Goal: Information Seeking & Learning: Learn about a topic

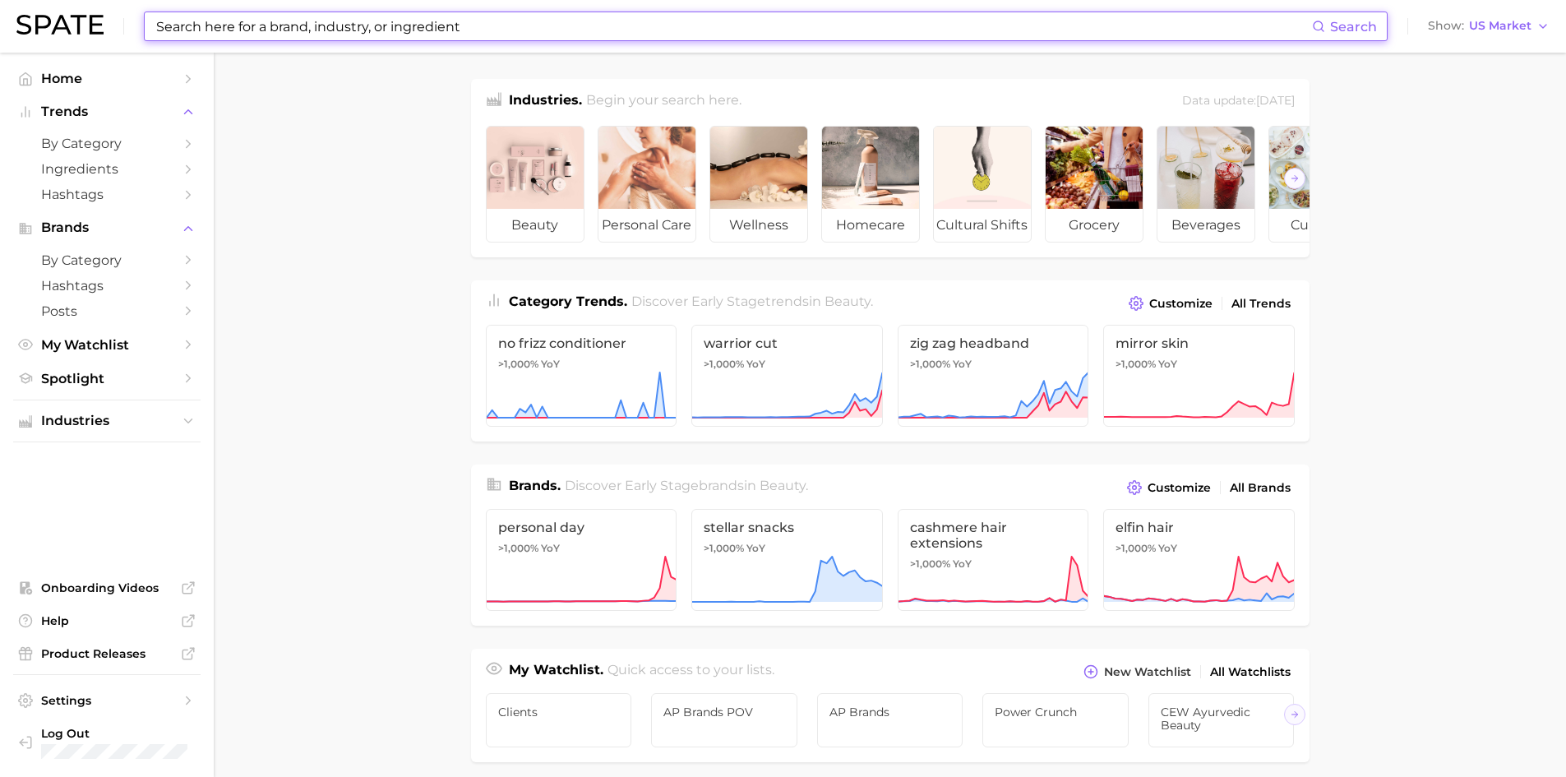
click at [443, 21] on input at bounding box center [733, 26] width 1157 height 28
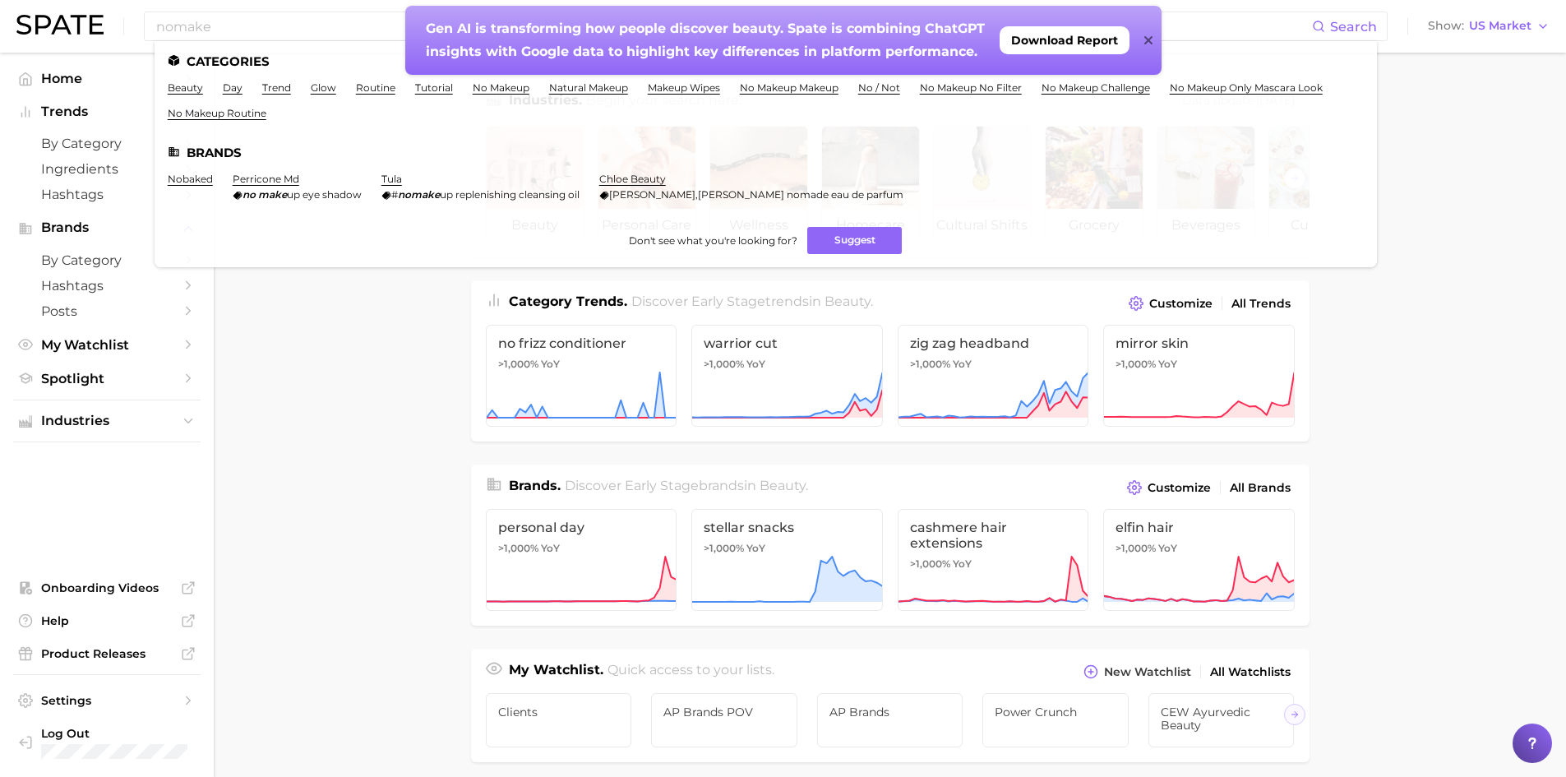
click at [1147, 39] on icon at bounding box center [1148, 40] width 8 height 8
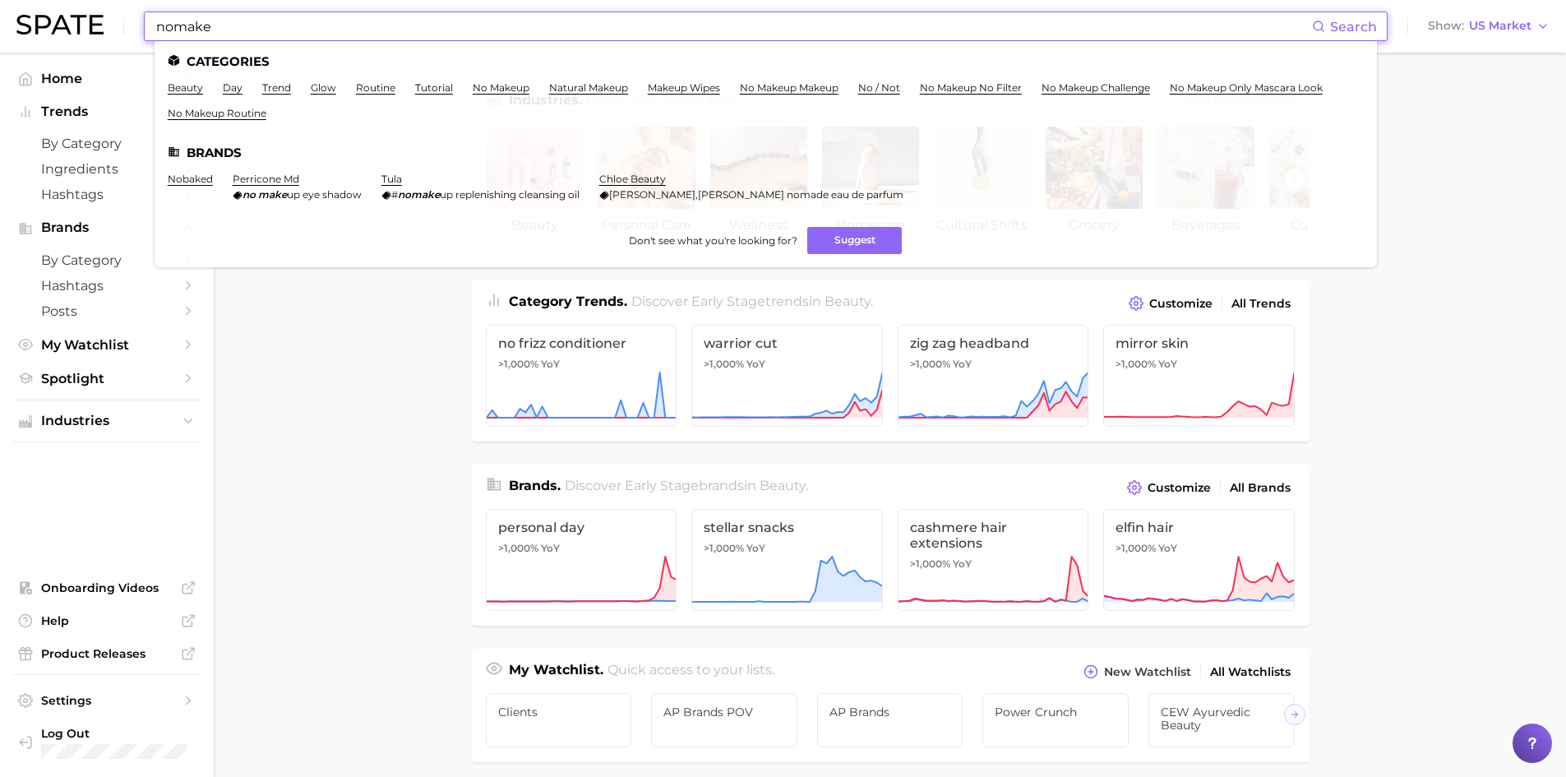
click at [339, 27] on input "nomake" at bounding box center [733, 26] width 1157 height 28
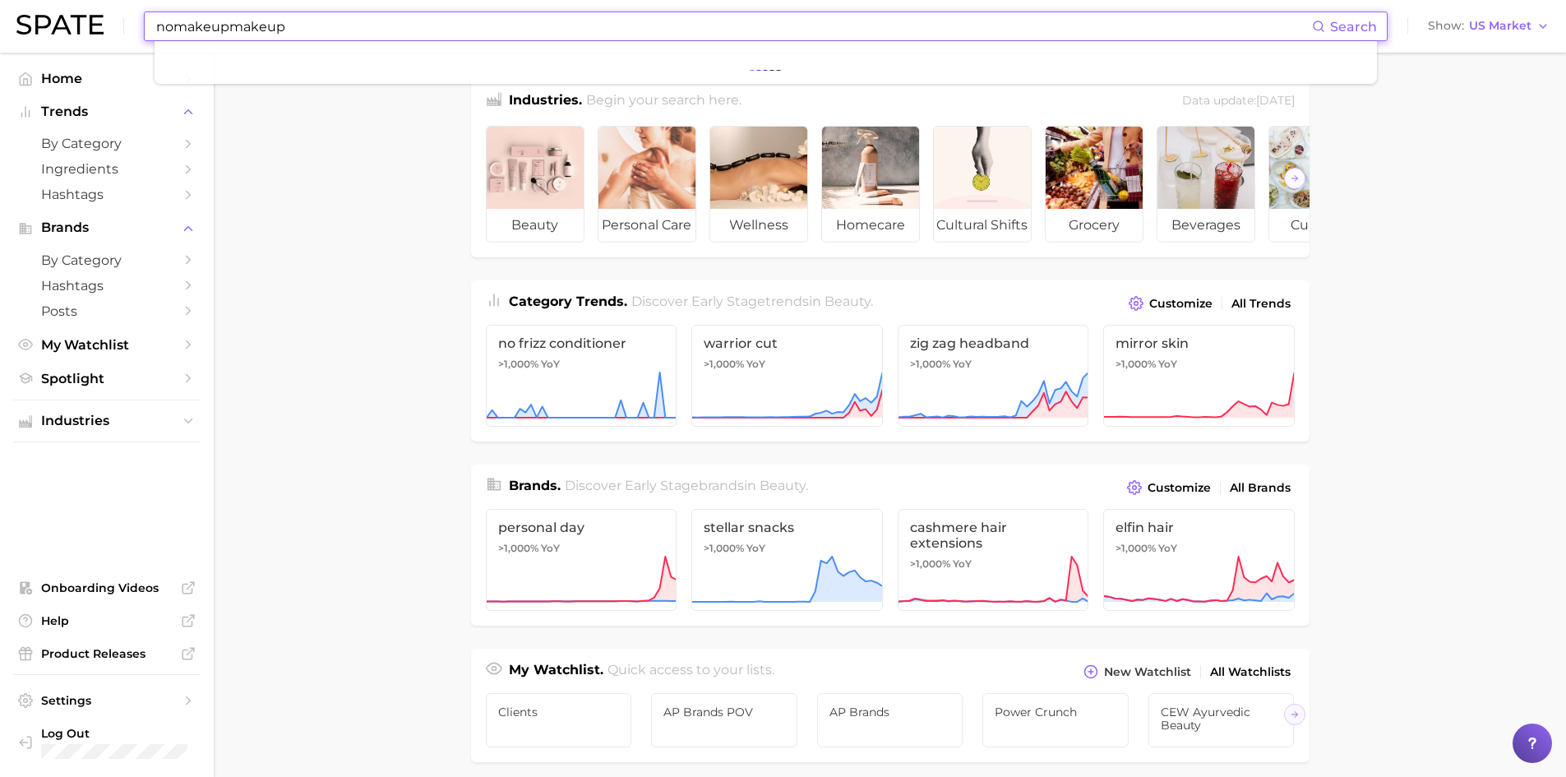
type input "nomakeupmakeup"
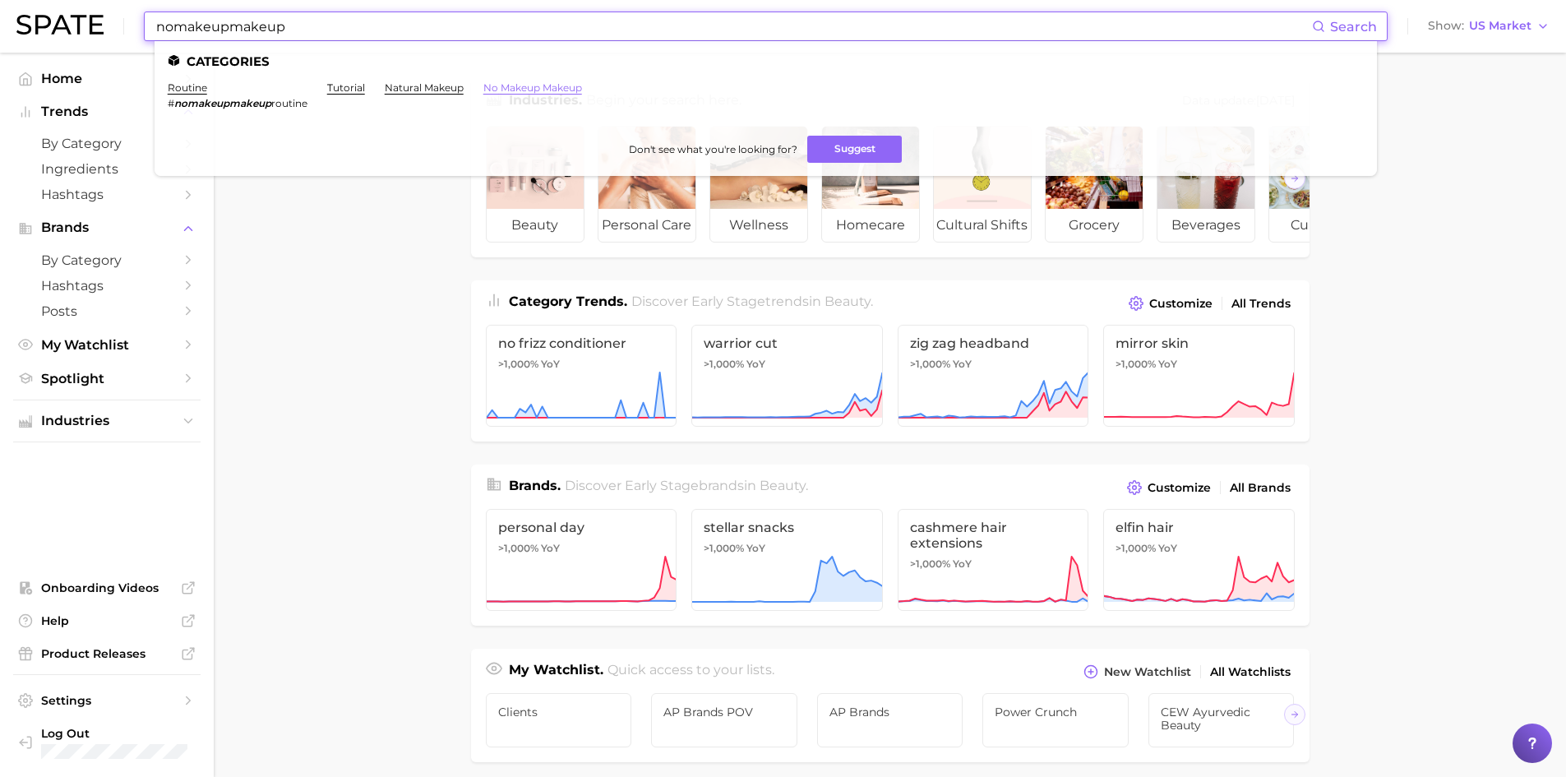
click at [561, 85] on link "no makeup makeup" at bounding box center [532, 87] width 99 height 12
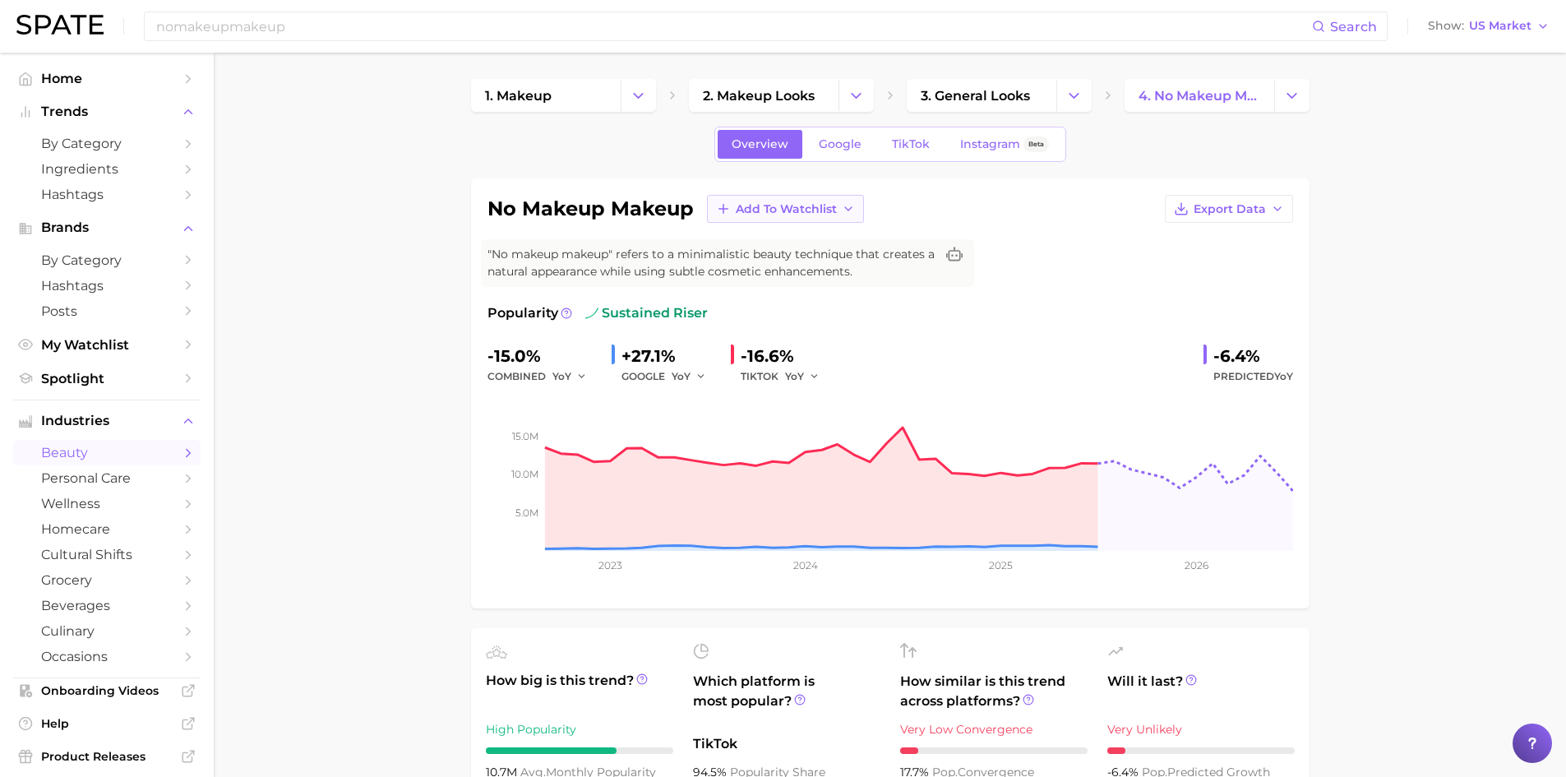
click at [848, 211] on icon "button" at bounding box center [848, 208] width 13 height 13
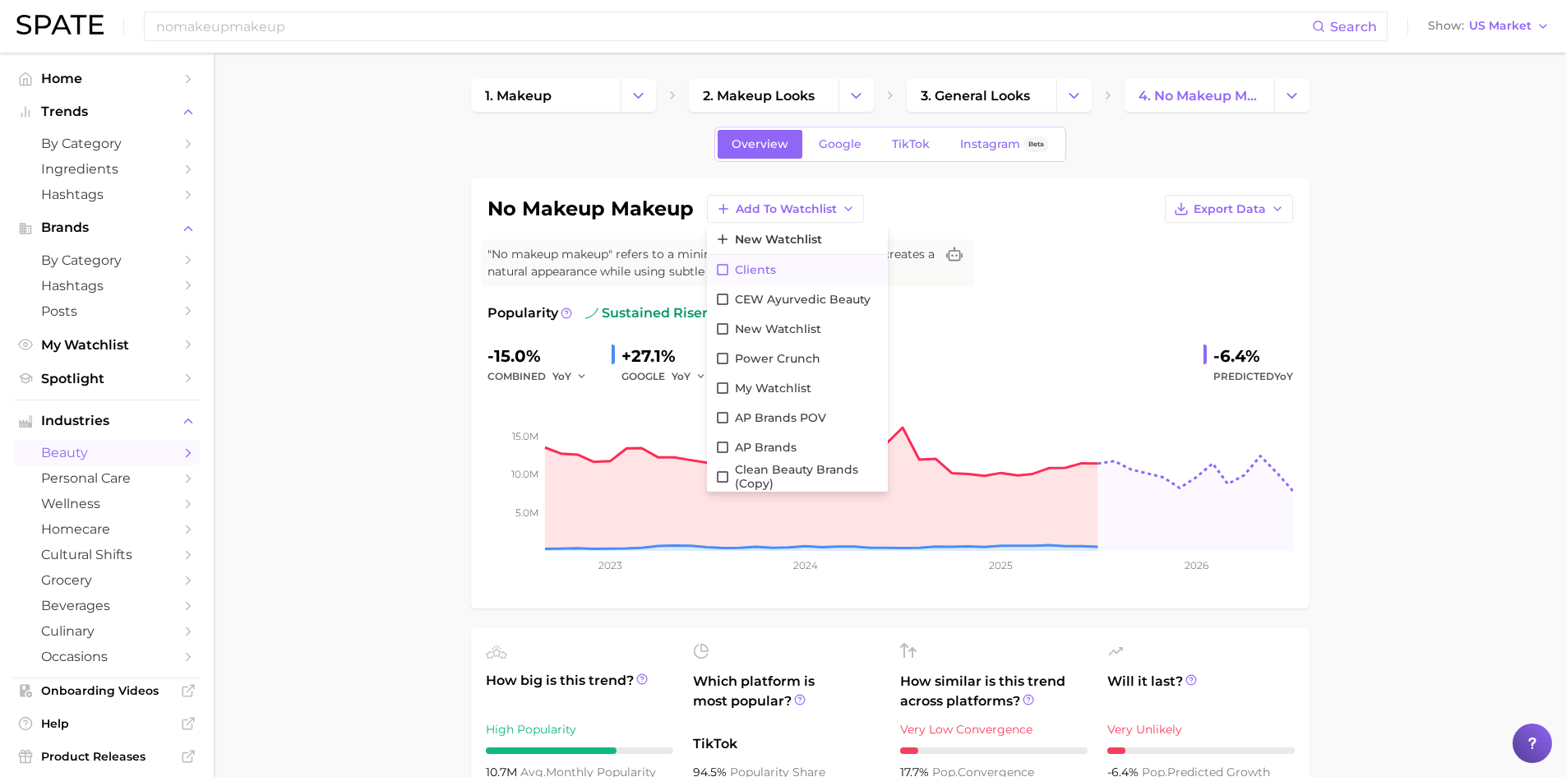
click at [726, 278] on button "Clients" at bounding box center [797, 270] width 181 height 30
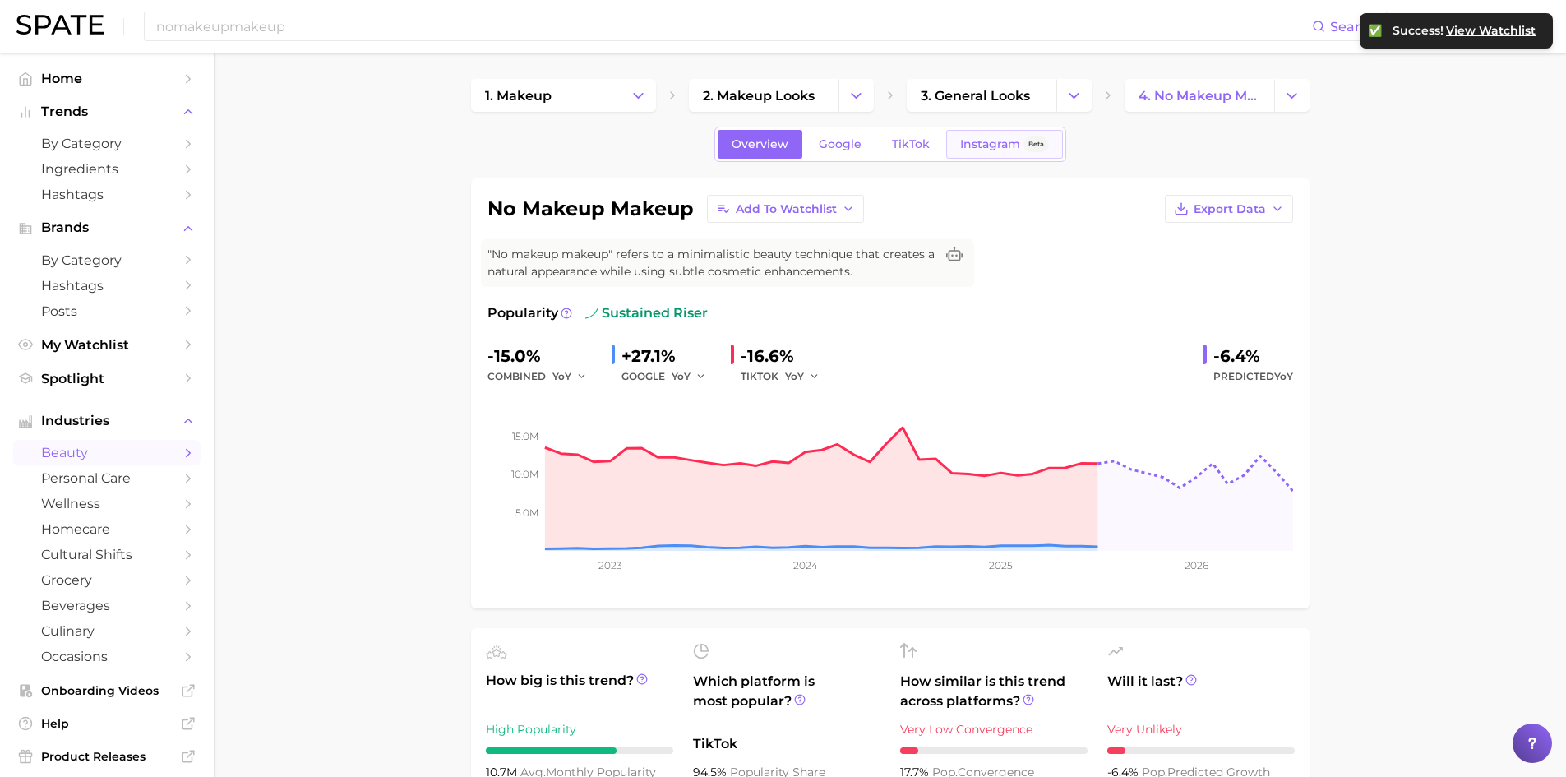
click at [1003, 150] on span "Instagram" at bounding box center [990, 144] width 60 height 14
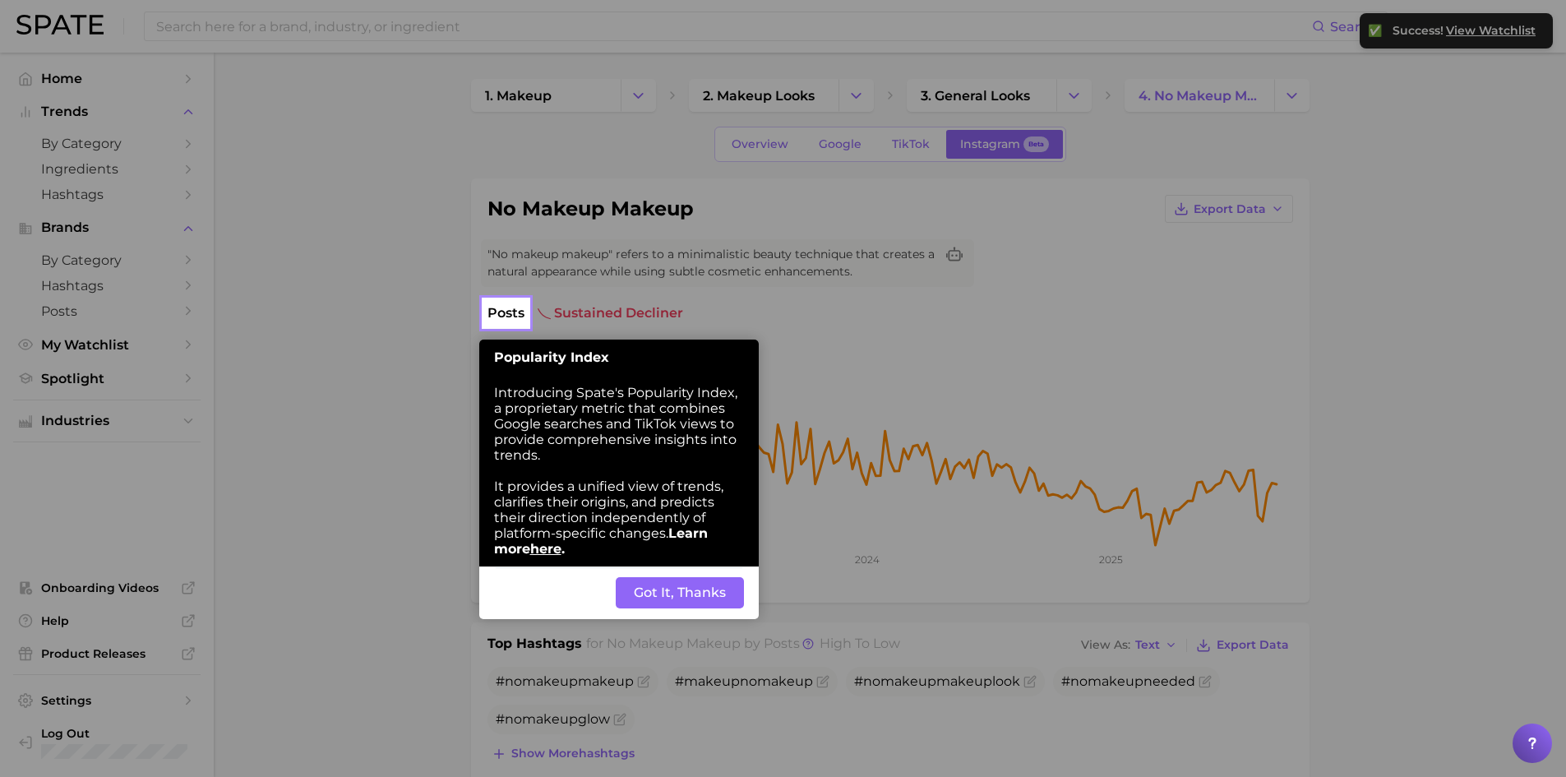
click at [657, 585] on button "Got It, Thanks" at bounding box center [680, 592] width 128 height 31
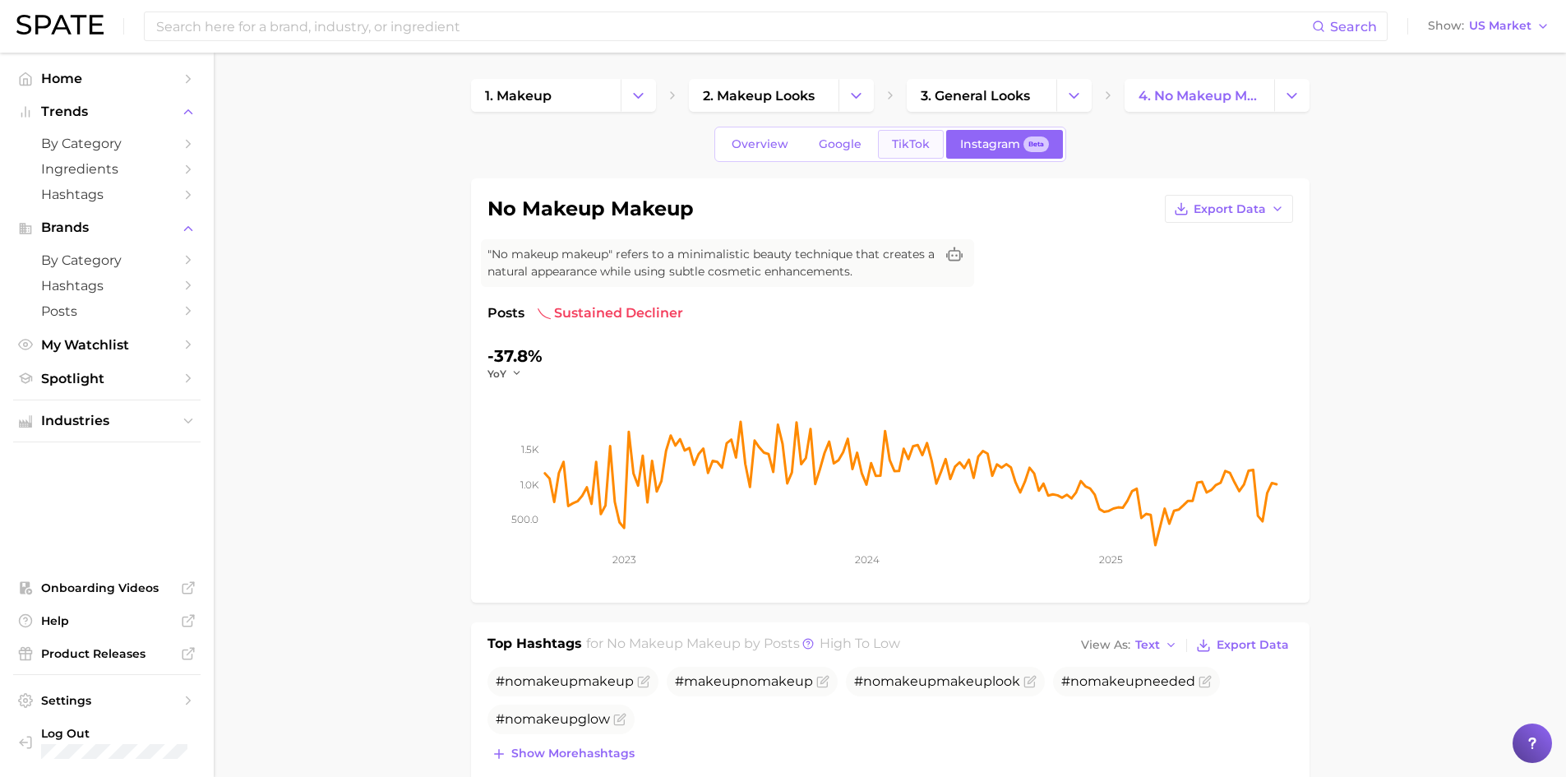
click at [897, 145] on span "TikTok" at bounding box center [911, 144] width 38 height 14
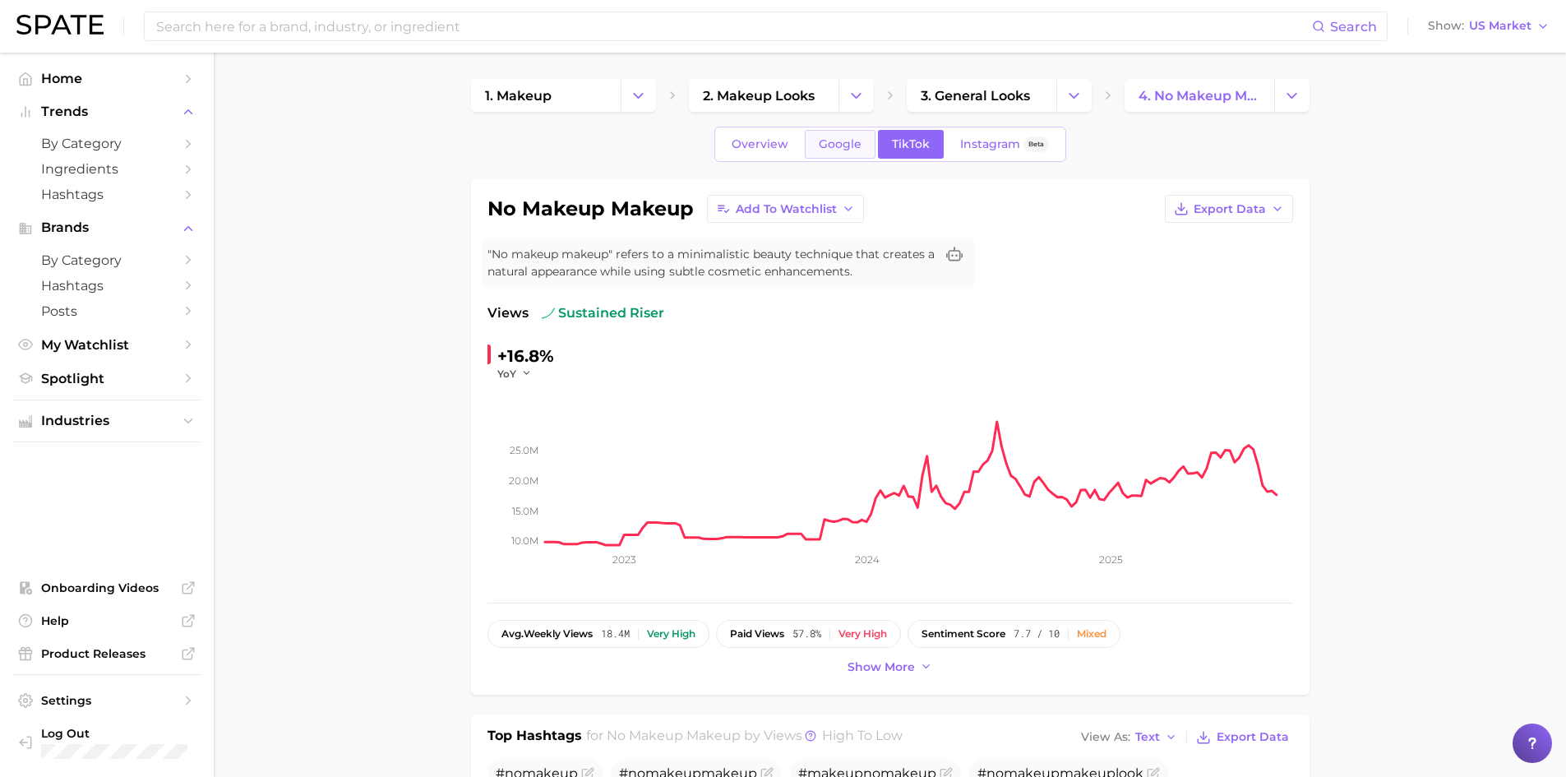
click at [849, 145] on span "Google" at bounding box center [840, 144] width 43 height 14
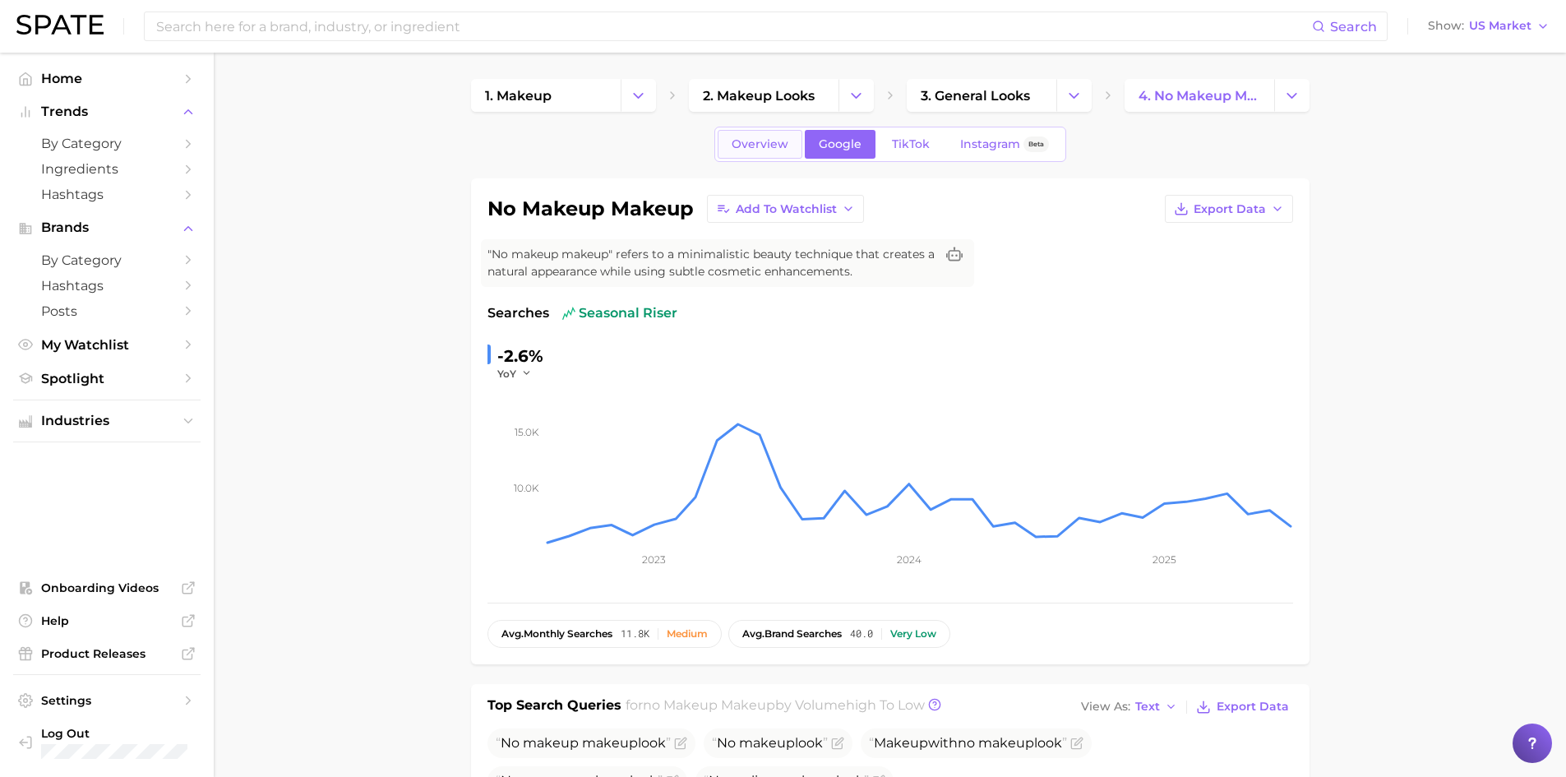
click at [760, 143] on span "Overview" at bounding box center [759, 144] width 57 height 14
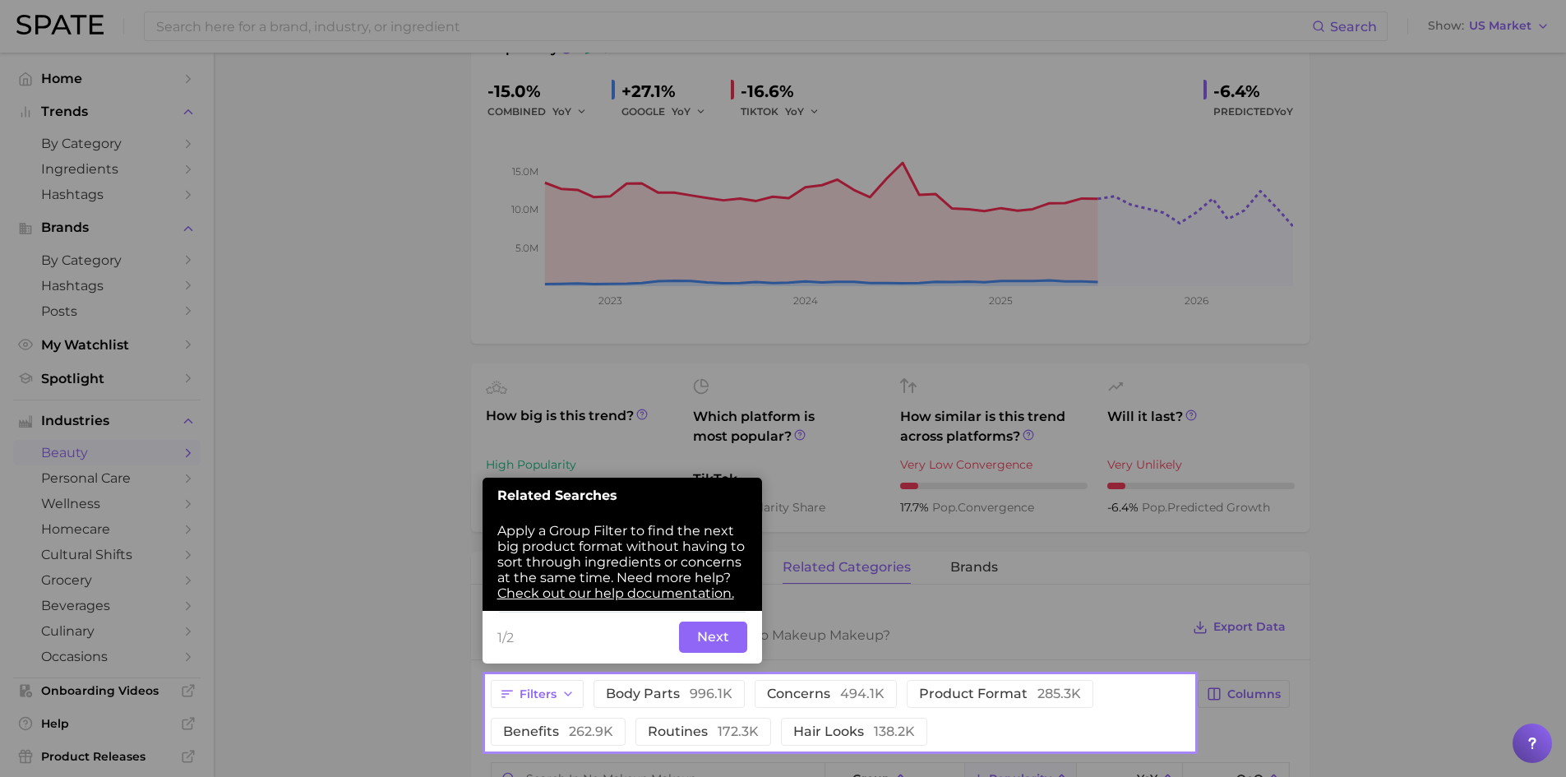
scroll to position [275, 0]
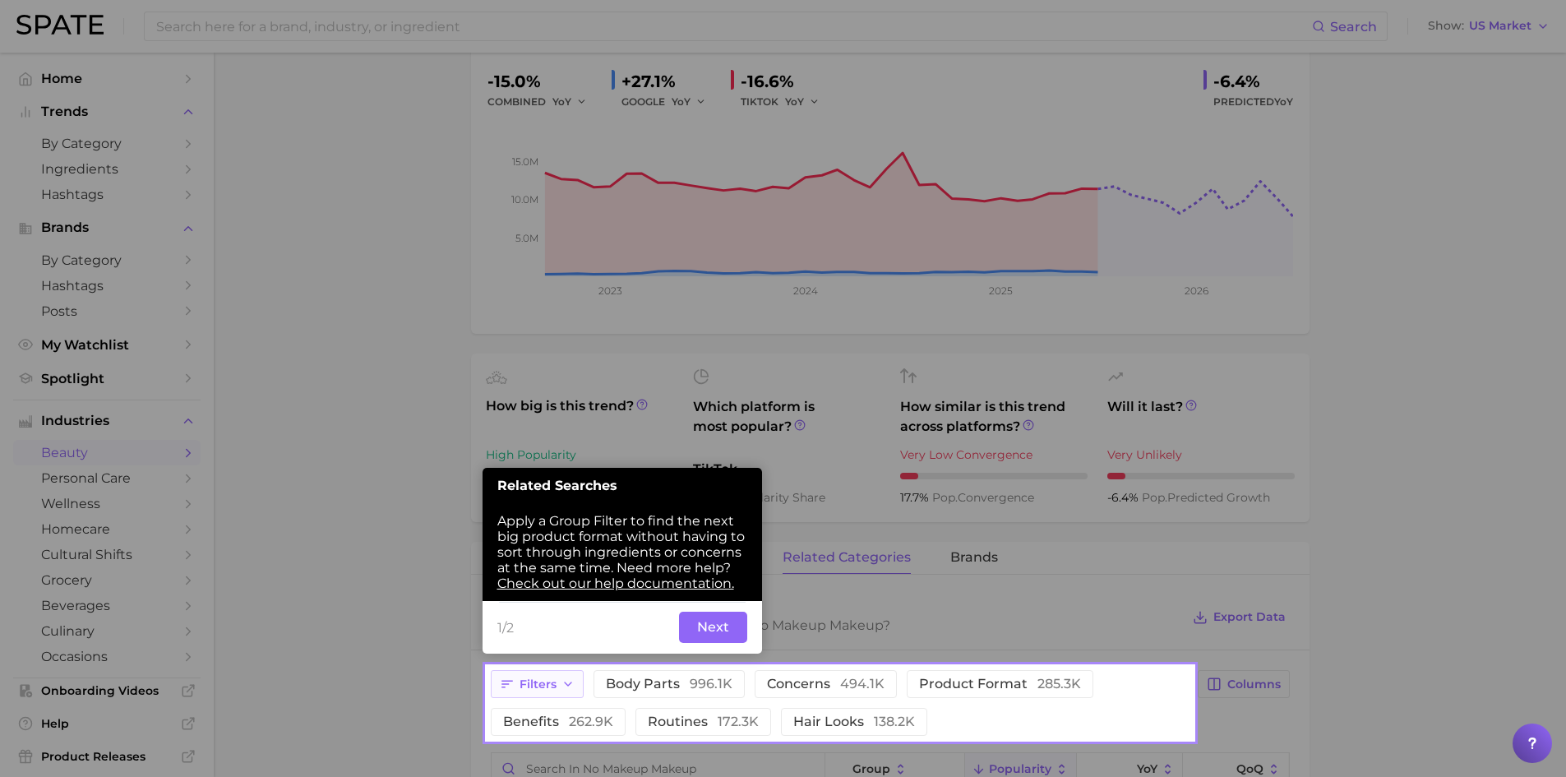
click at [553, 686] on span "Filters" at bounding box center [537, 684] width 37 height 14
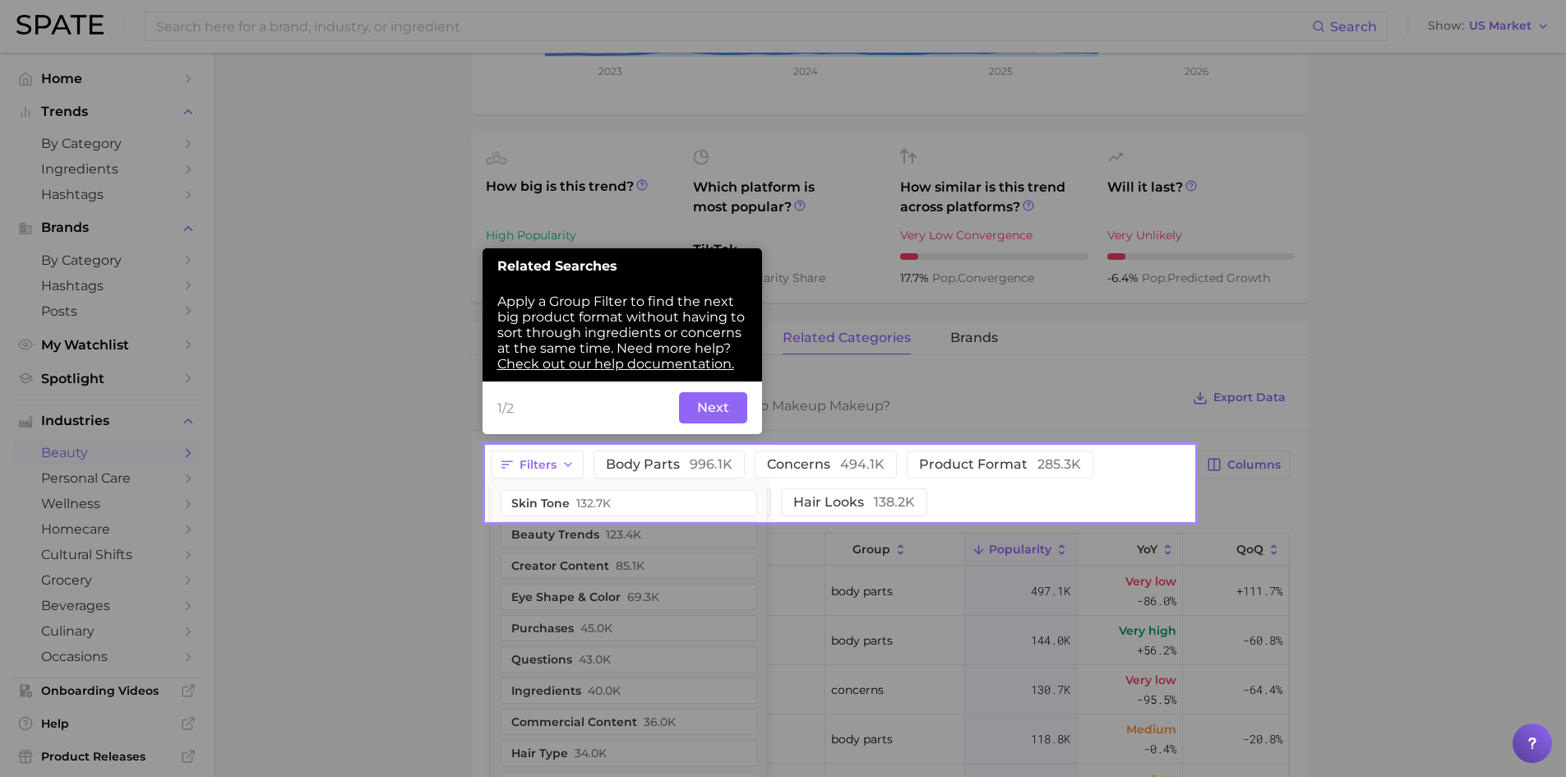
scroll to position [603, 0]
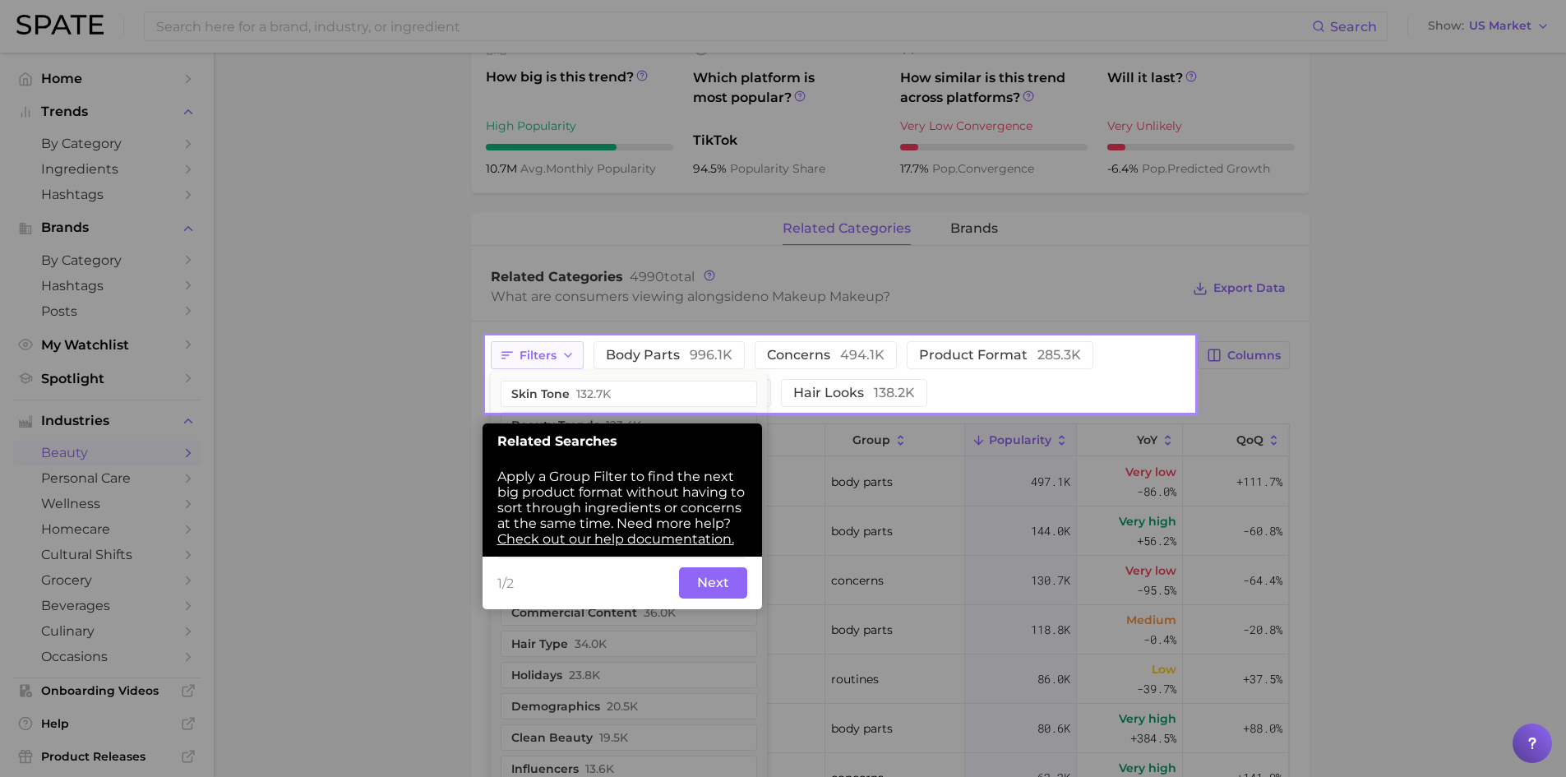
click at [529, 353] on span "Filters" at bounding box center [537, 355] width 37 height 14
click at [721, 584] on button "Next" at bounding box center [713, 582] width 68 height 31
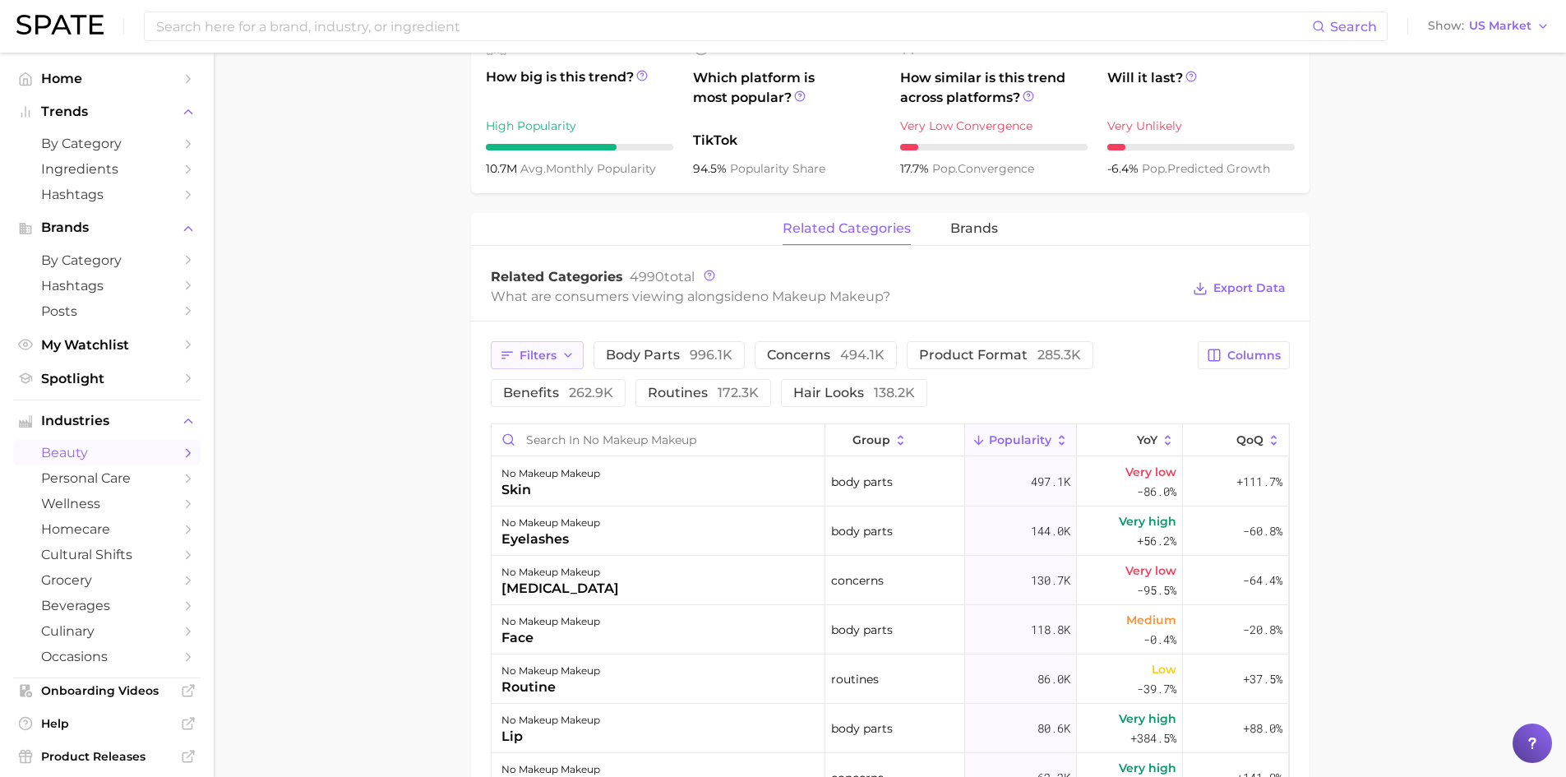
click at [558, 350] on button "Filters" at bounding box center [537, 355] width 93 height 28
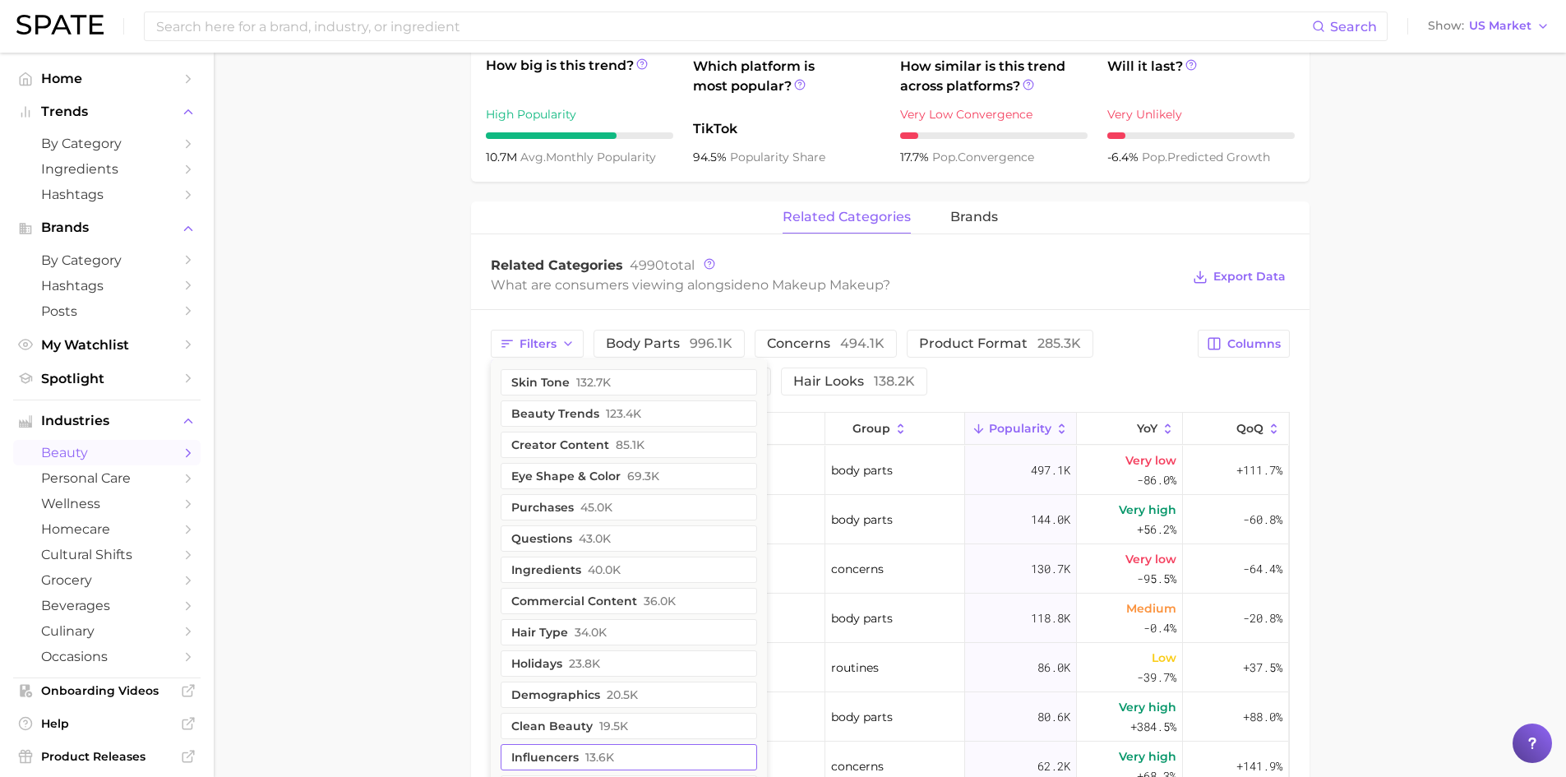
scroll to position [585, 0]
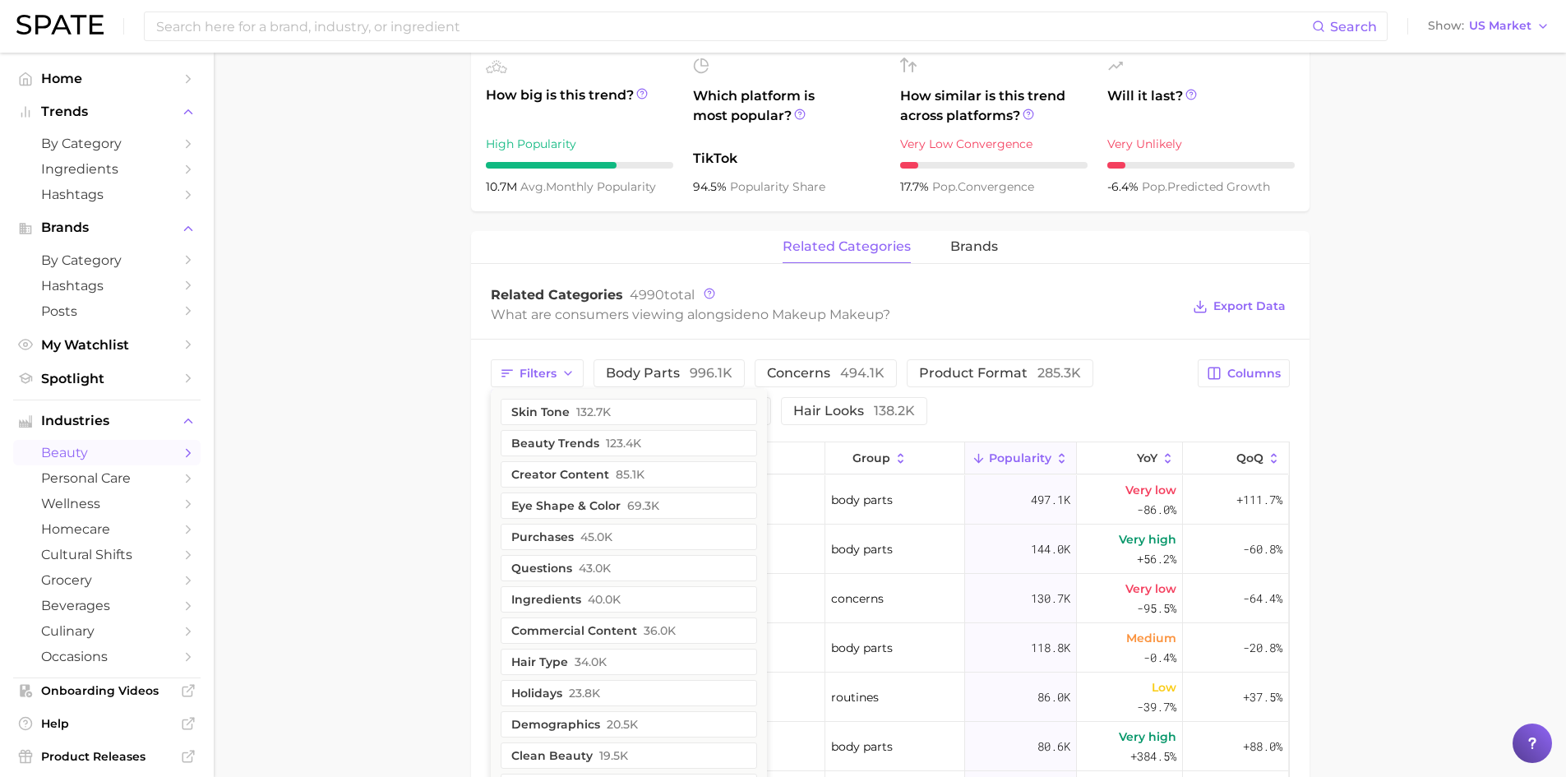
click at [340, 420] on main "1. makeup 2. makeup looks 3. general looks 4. no makeup makeup Overview Google …" at bounding box center [890, 393] width 1352 height 1852
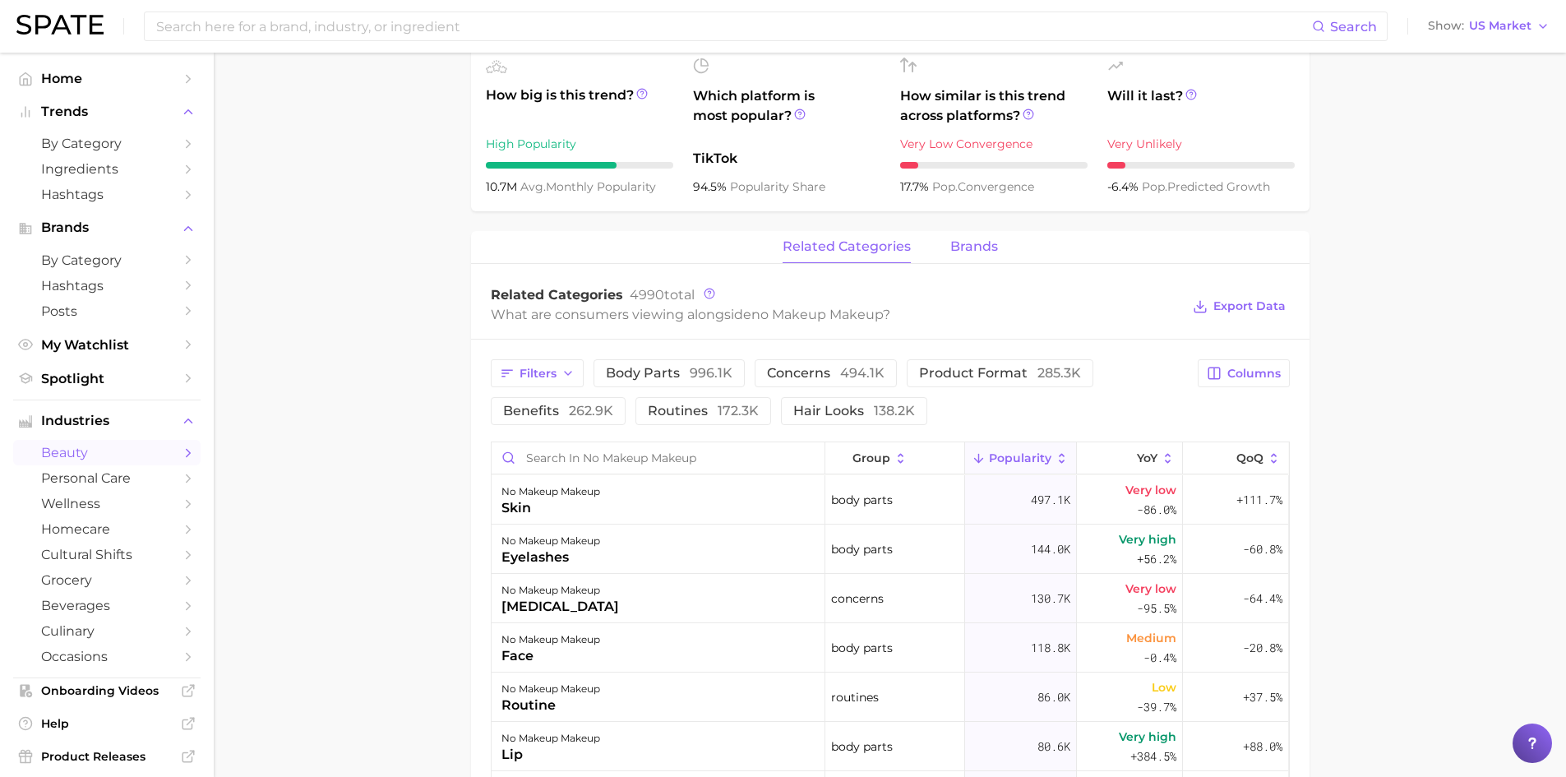
click at [970, 237] on button "brands" at bounding box center [974, 247] width 48 height 32
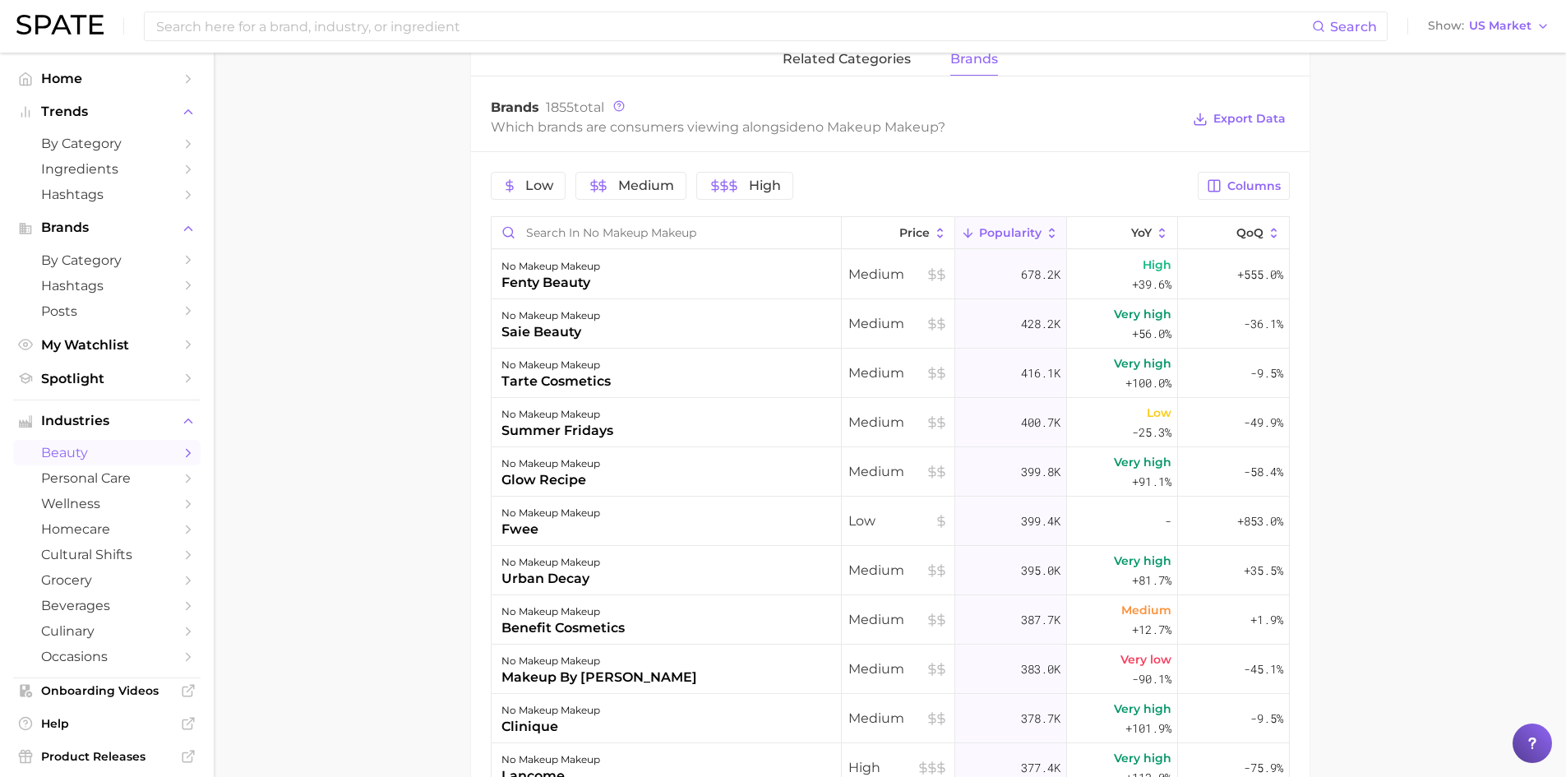
scroll to position [762, 0]
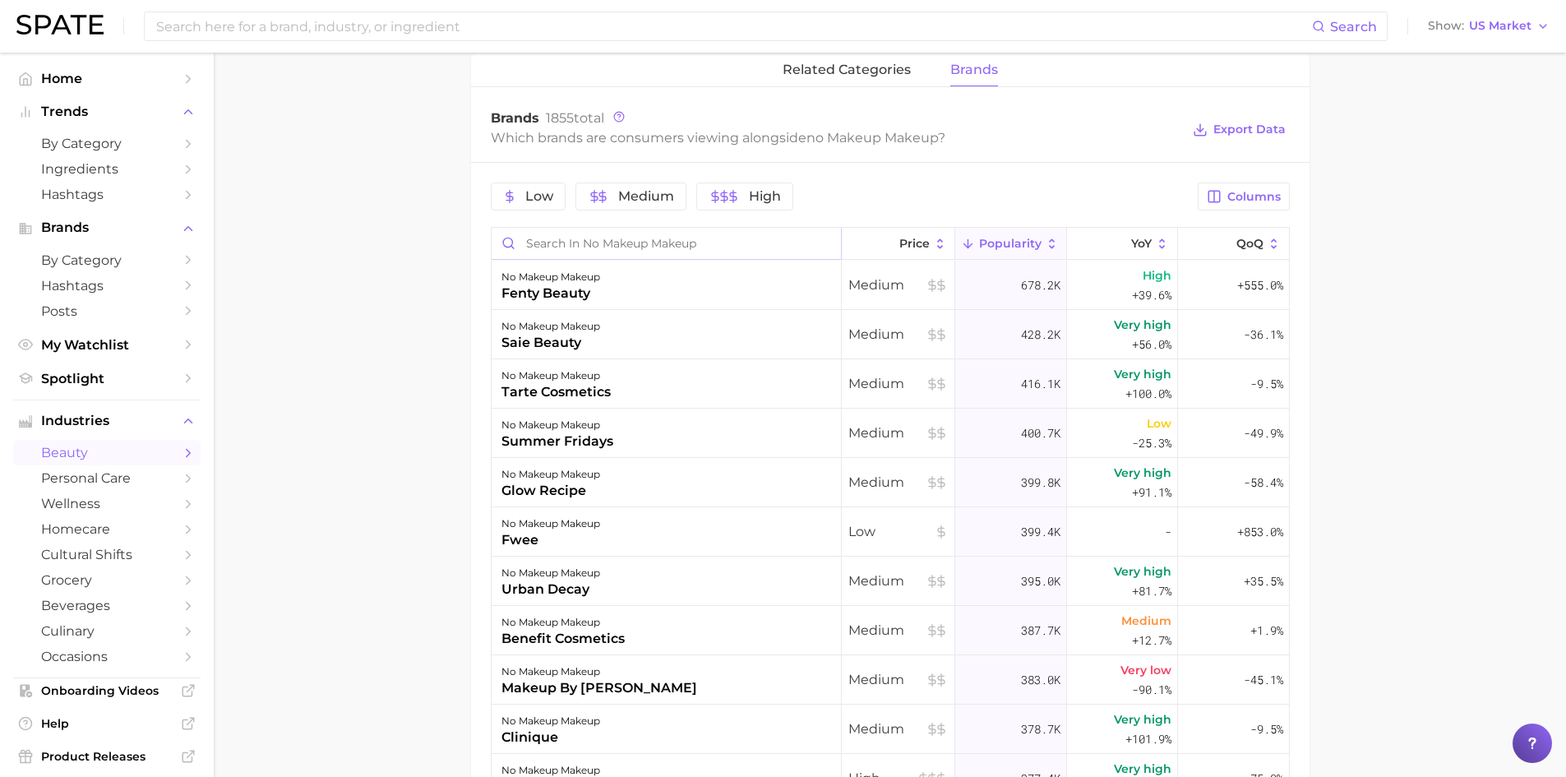
click at [584, 240] on input "Search in no makeup makeup" at bounding box center [665, 243] width 349 height 31
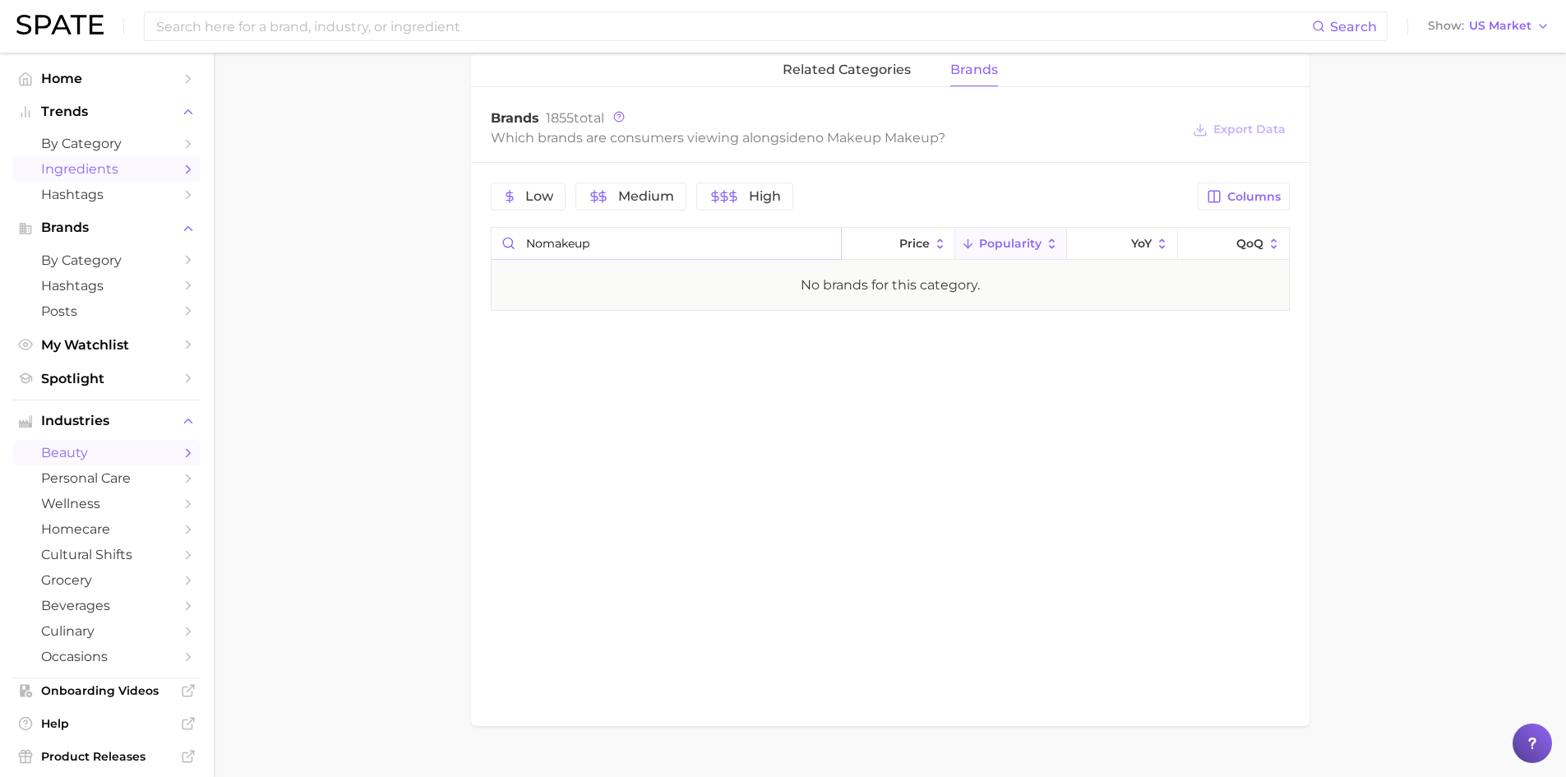
type input "nomakeup"
click at [90, 341] on span "My Watchlist" at bounding box center [106, 345] width 131 height 16
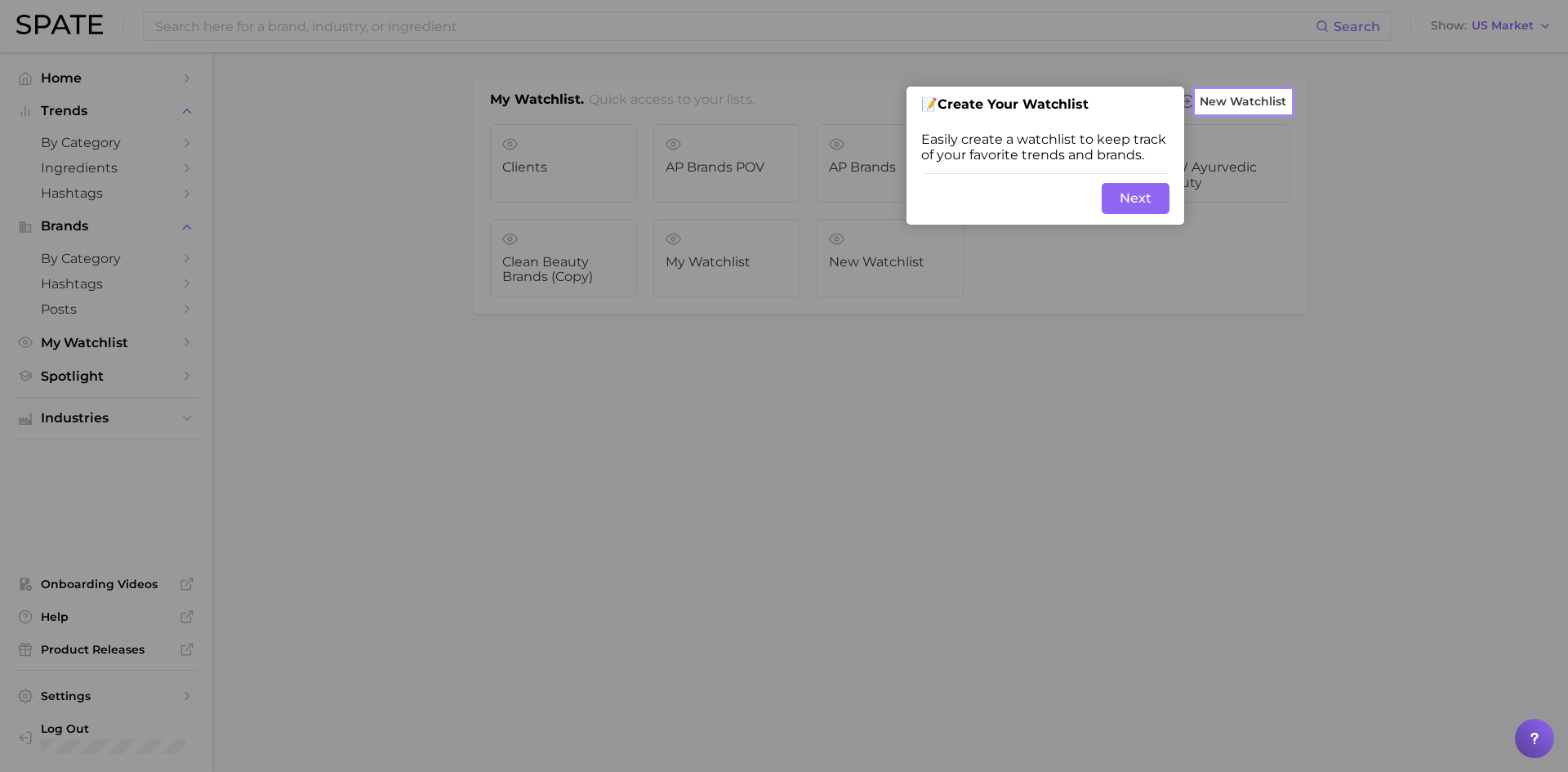
click at [1130, 192] on button "Next" at bounding box center [1136, 198] width 68 height 31
